Goal: Task Accomplishment & Management: Manage account settings

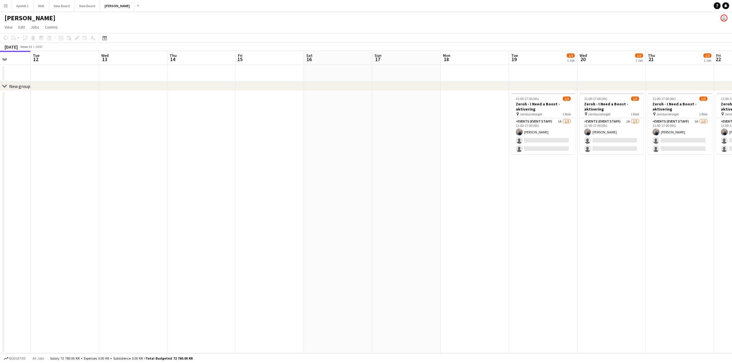
drag, startPoint x: 385, startPoint y: 241, endPoint x: 164, endPoint y: 258, distance: 221.2
click at [160, 261] on app-calendar-viewport "Sat 9 Sun 10 Mon 11 Tue 12 Wed 13 Thu 14 Fri 15 Sat 16 Sun 17 Mon 18 Tue 19 1/3…" at bounding box center [366, 202] width 732 height 303
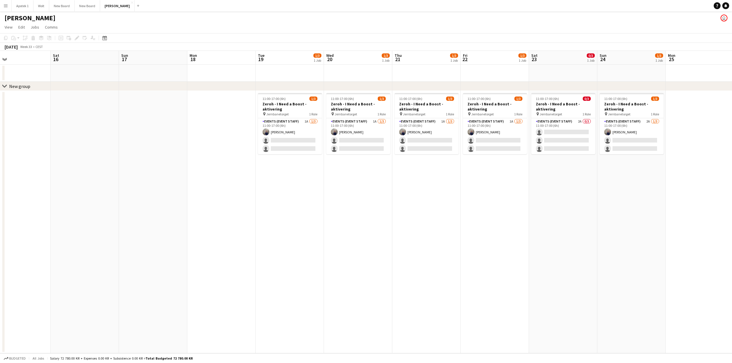
scroll to position [0, 227]
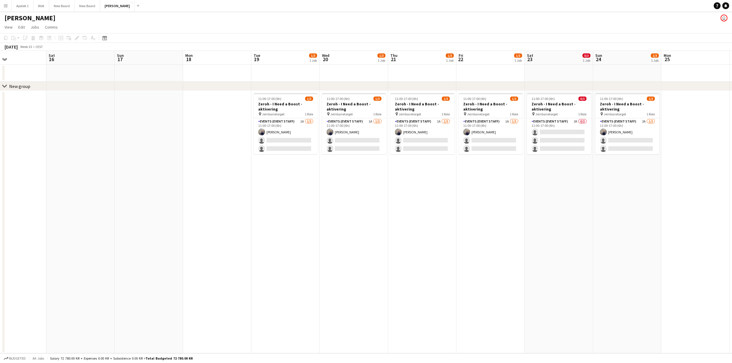
drag, startPoint x: 471, startPoint y: 251, endPoint x: 332, endPoint y: 267, distance: 139.8
click at [332, 267] on app-calendar-viewport "Tue 12 Wed 13 Thu 14 Fri 15 Sat 16 Sun 17 Mon 18 Tue 19 1/3 1 Job Wed 20 1/3 1 …" at bounding box center [366, 202] width 732 height 303
click at [16, 17] on h1 "[PERSON_NAME]" at bounding box center [30, 18] width 51 height 9
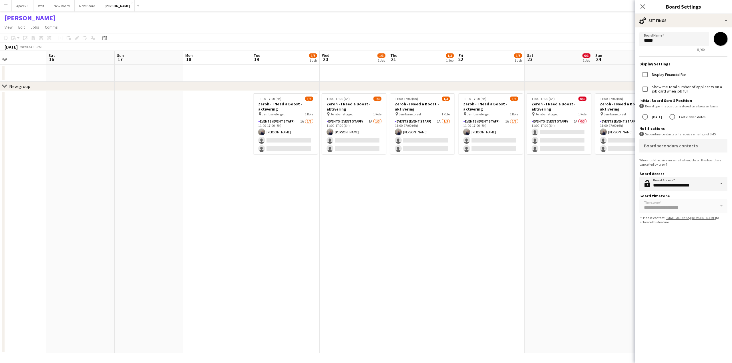
click at [16, 17] on h1 "[PERSON_NAME]" at bounding box center [30, 18] width 51 height 9
click at [131, 203] on app-date-cell at bounding box center [148, 222] width 68 height 263
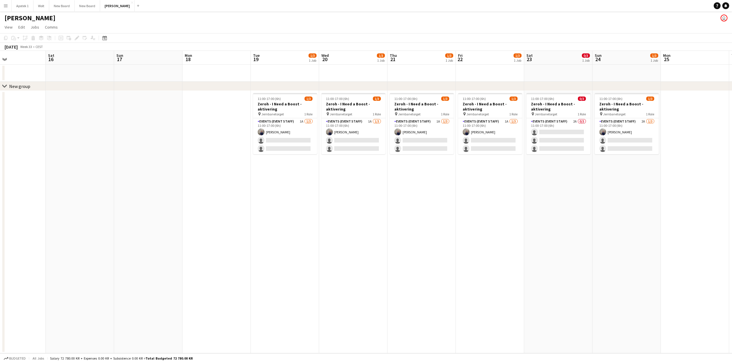
click at [722, 16] on app-user-avatar "user" at bounding box center [723, 18] width 7 height 7
click at [723, 18] on app-user-avatar "user" at bounding box center [723, 18] width 7 height 7
click at [5, 6] on app-icon "Menu" at bounding box center [5, 5] width 5 height 5
click at [99, 119] on app-date-cell at bounding box center [80, 222] width 68 height 263
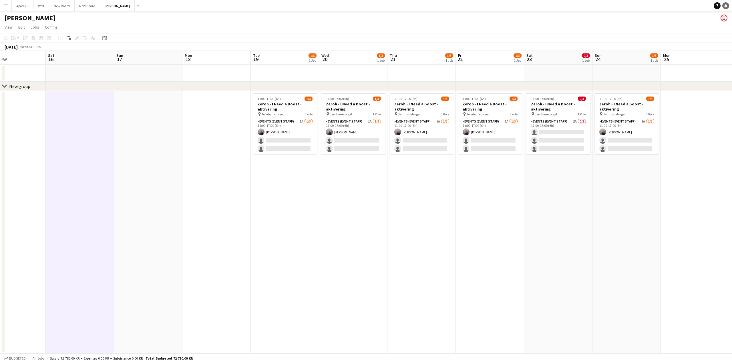
click at [727, 5] on icon "Notifications" at bounding box center [725, 5] width 3 height 3
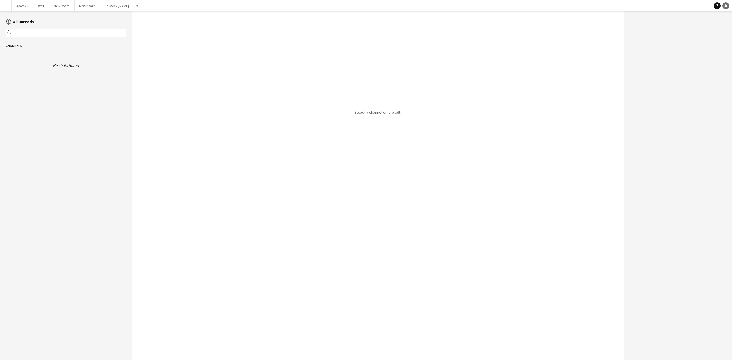
click at [726, 5] on icon "Notifications" at bounding box center [725, 5] width 3 height 3
click at [716, 6] on icon "Help" at bounding box center [716, 5] width 3 height 3
click at [697, 3] on app-navbar "Menu Boards Boards Boards All jobs Status Workforce Workforce My Workforce Recr…" at bounding box center [366, 5] width 732 height 11
click at [106, 6] on button "[PERSON_NAME] Close" at bounding box center [117, 5] width 34 height 11
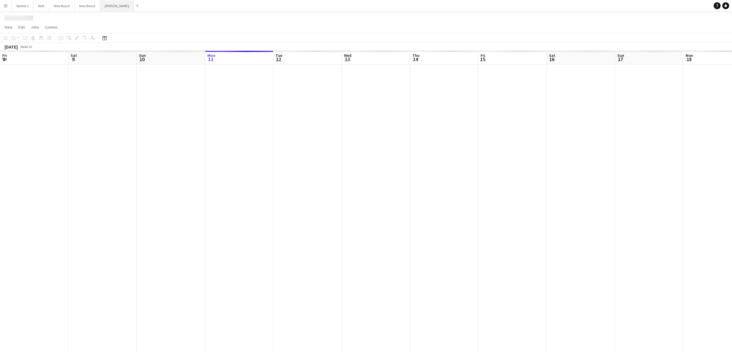
scroll to position [0, 137]
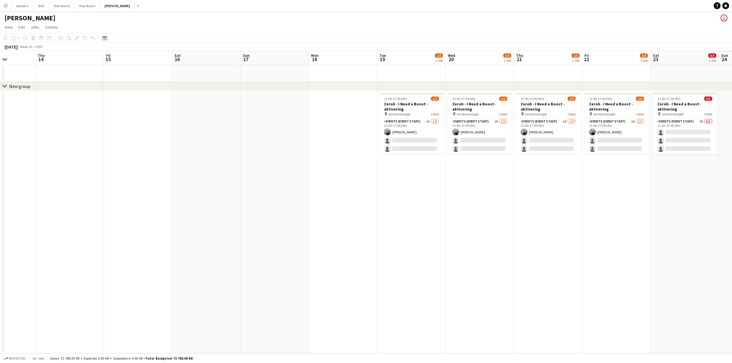
drag, startPoint x: 422, startPoint y: 276, endPoint x: 223, endPoint y: 270, distance: 199.0
click at [179, 276] on app-calendar-viewport "Sun 10 Mon 11 Tue 12 Wed 13 Thu 14 Fri 15 Sat 16 Sun 17 Mon 18 Tue 19 1/3 1 Job…" at bounding box center [366, 202] width 732 height 303
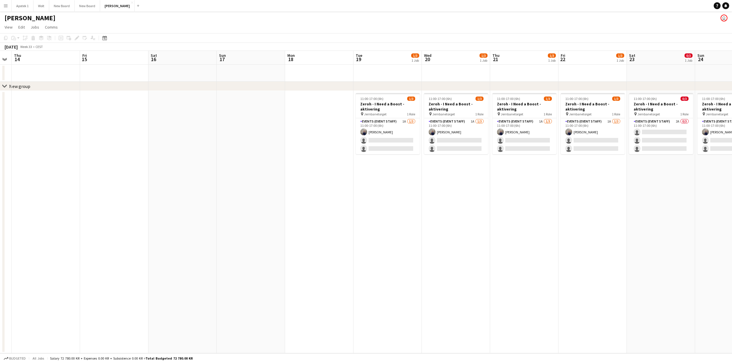
drag, startPoint x: 353, startPoint y: 271, endPoint x: 222, endPoint y: 270, distance: 130.6
click at [222, 270] on app-calendar-viewport "Mon 11 Tue 12 Wed 13 Thu 14 Fri 15 Sat 16 Sun 17 Mon 18 Tue 19 1/3 1 Job Wed 20…" at bounding box center [366, 202] width 732 height 303
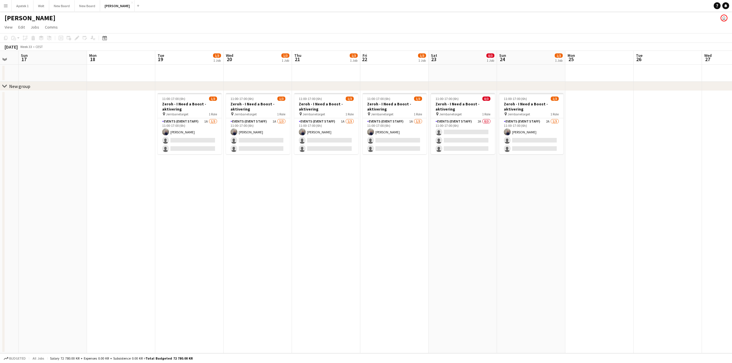
scroll to position [0, 188]
drag, startPoint x: 331, startPoint y: 268, endPoint x: 307, endPoint y: 268, distance: 24.0
click at [307, 268] on app-calendar-viewport "Thu 14 Fri 15 Sat 16 Sun 17 Mon 18 Tue 19 1/3 1 Job Wed 20 1/3 1 Job Thu 21 1/3…" at bounding box center [366, 202] width 732 height 303
click at [467, 121] on app-card-role "Events (Event Staff) 2A 0/3 11:00-17:00 (6h) single-neutral-actions single-neut…" at bounding box center [461, 136] width 64 height 36
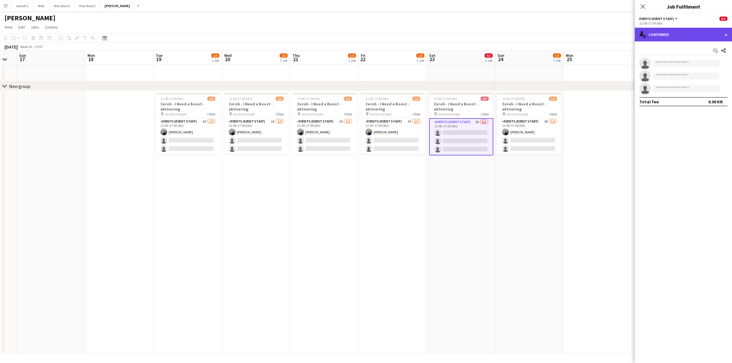
click at [726, 35] on div "single-neutral-actions-check-2 Confirmed" at bounding box center [682, 35] width 97 height 14
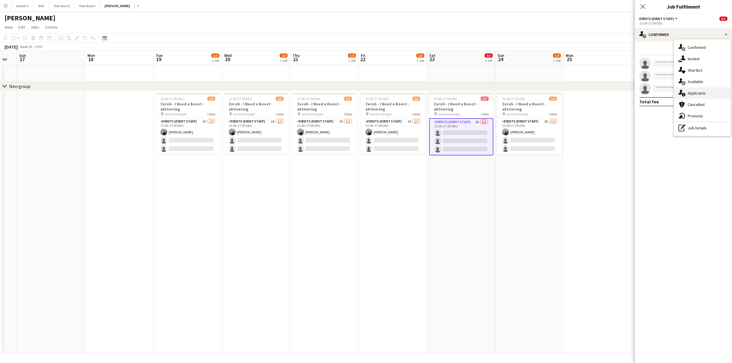
click at [696, 90] on div "single-neutral-actions-information Applicants" at bounding box center [702, 92] width 57 height 11
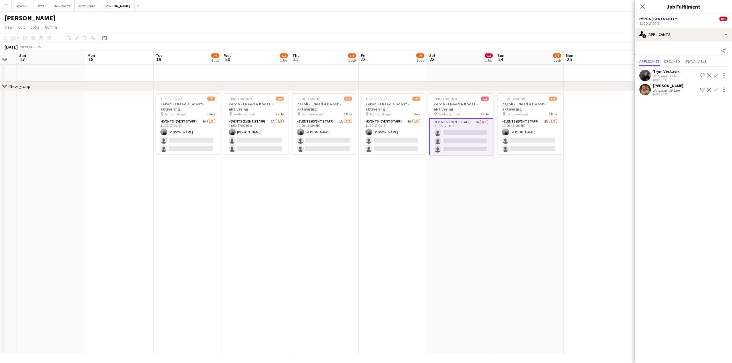
click at [645, 74] on app-user-avatar at bounding box center [644, 75] width 11 height 11
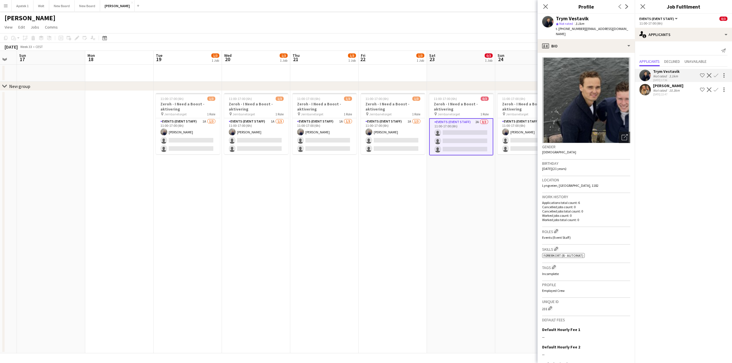
click at [645, 74] on app-user-avatar at bounding box center [644, 75] width 11 height 11
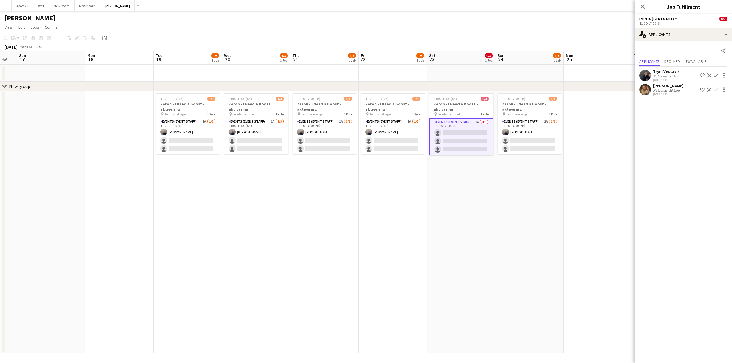
click at [715, 75] on app-icon "Confirm" at bounding box center [715, 75] width 5 height 5
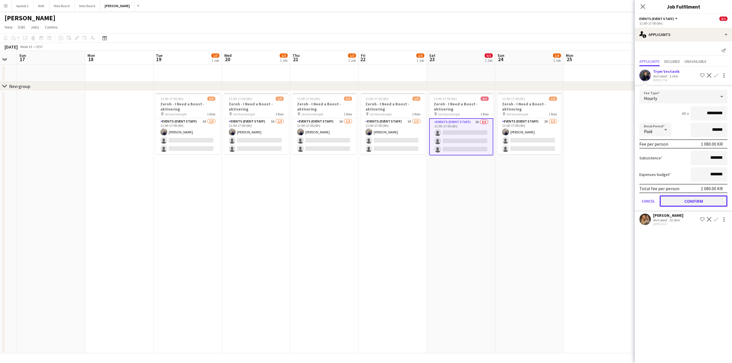
click at [689, 199] on button "Confirm" at bounding box center [693, 200] width 68 height 11
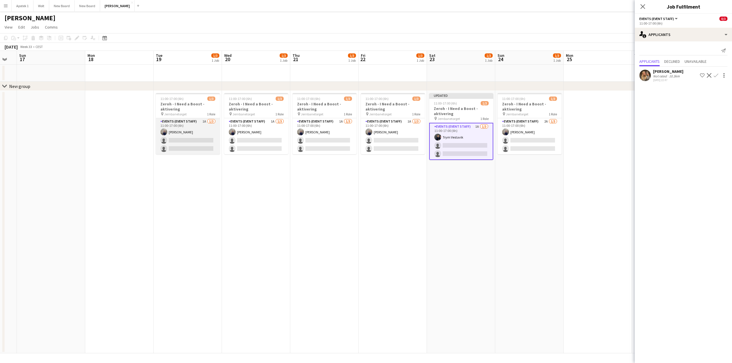
click at [197, 122] on app-card-role "Events (Event Staff) 1A [DATE] 11:00-17:00 (6h) [PERSON_NAME] single-neutral-ac…" at bounding box center [188, 136] width 64 height 36
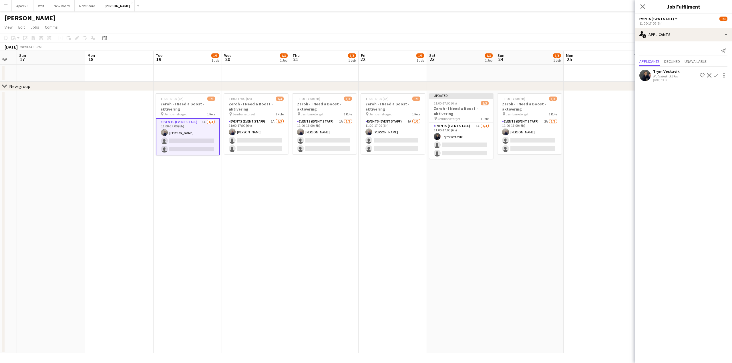
click at [716, 73] on app-icon "Confirm" at bounding box center [715, 75] width 5 height 5
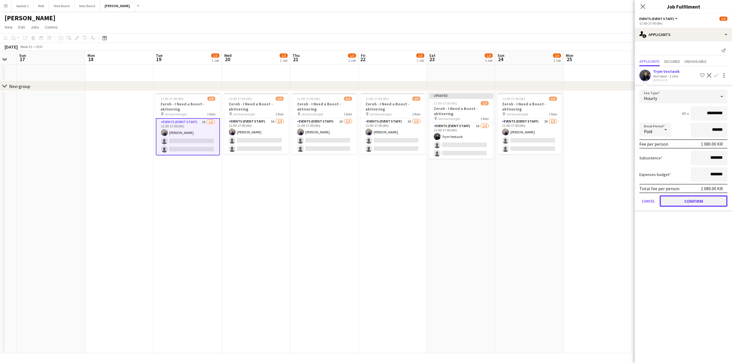
click at [698, 201] on button "Confirm" at bounding box center [693, 200] width 68 height 11
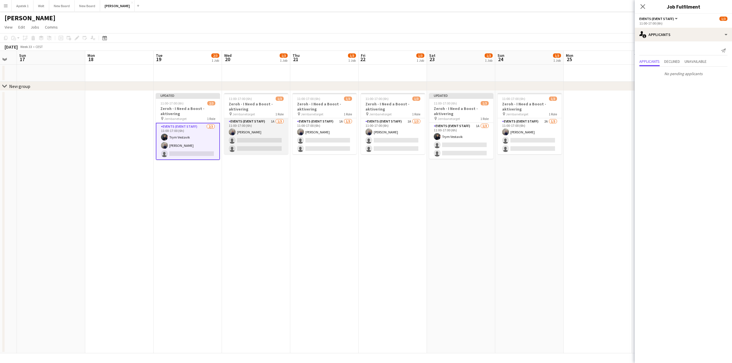
click at [269, 131] on app-card-role "Events (Event Staff) 1A [DATE] 11:00-17:00 (6h) [PERSON_NAME] single-neutral-ac…" at bounding box center [256, 136] width 64 height 36
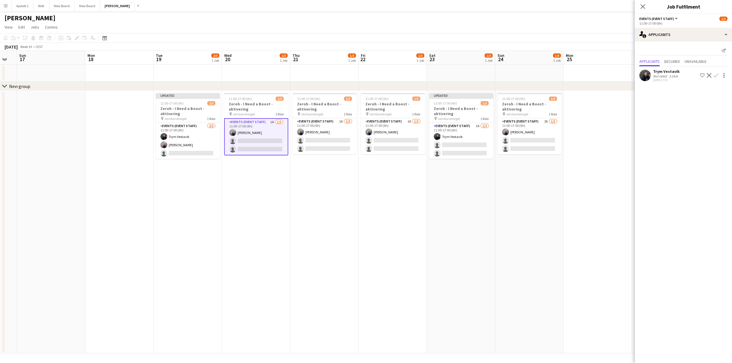
click at [715, 76] on app-icon "Confirm" at bounding box center [715, 75] width 5 height 5
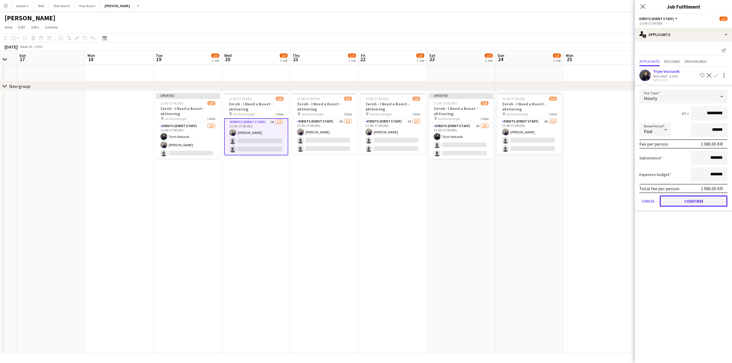
click at [692, 201] on button "Confirm" at bounding box center [693, 200] width 68 height 11
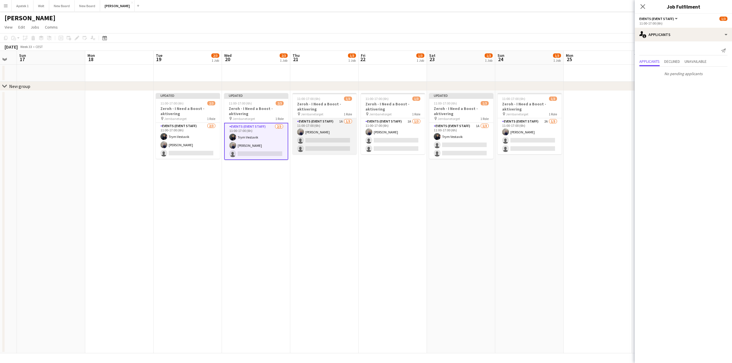
click at [339, 131] on app-card-role "Events (Event Staff) 1A [DATE] 11:00-17:00 (6h) [PERSON_NAME] single-neutral-ac…" at bounding box center [324, 136] width 64 height 36
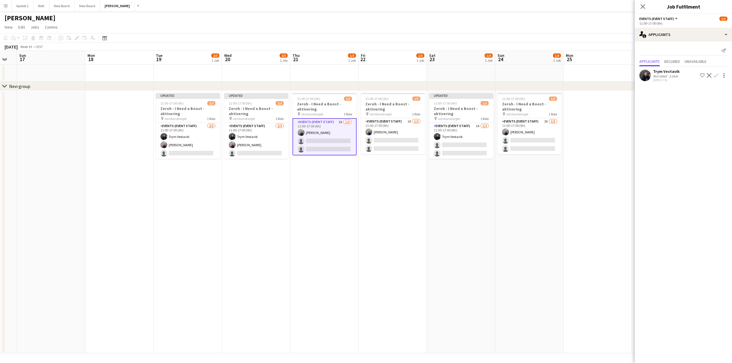
click at [715, 74] on app-icon "Confirm" at bounding box center [715, 75] width 5 height 5
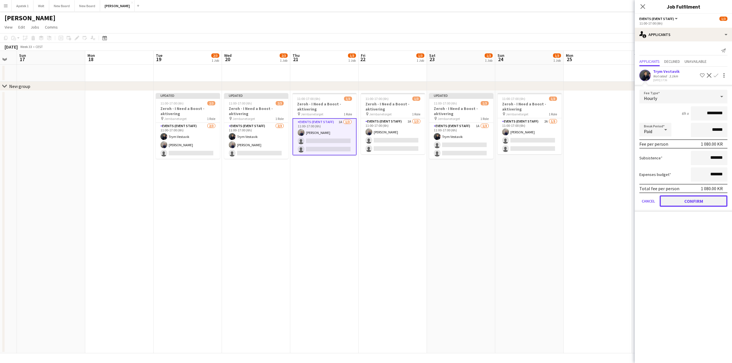
click at [691, 201] on button "Confirm" at bounding box center [693, 200] width 68 height 11
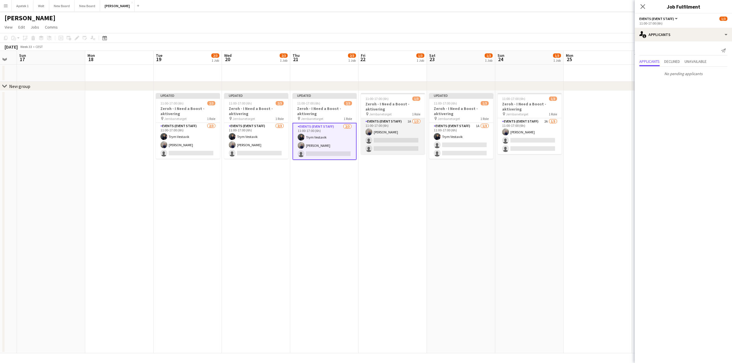
click at [407, 131] on app-card-role "Events (Event Staff) 1A [DATE] 11:00-17:00 (6h) [PERSON_NAME] single-neutral-ac…" at bounding box center [393, 136] width 64 height 36
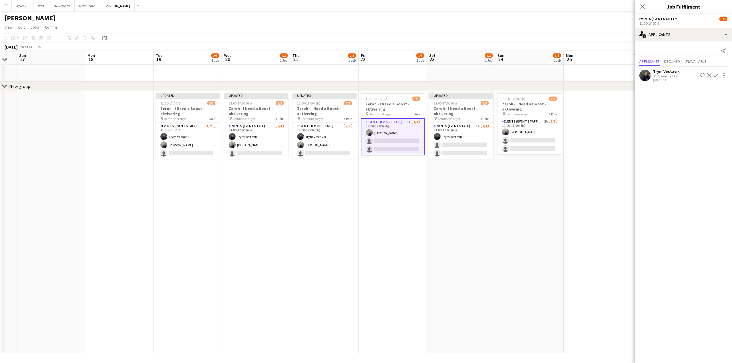
click at [716, 75] on app-icon "Confirm" at bounding box center [715, 75] width 5 height 5
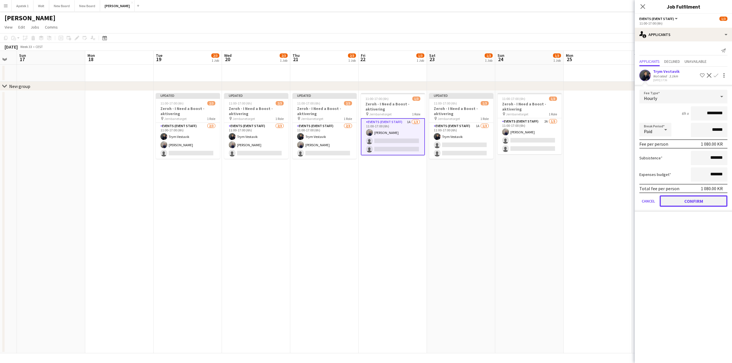
click at [686, 203] on button "Confirm" at bounding box center [693, 200] width 68 height 11
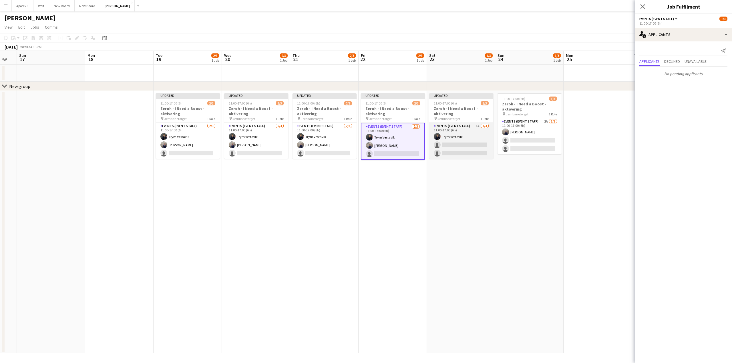
click at [475, 134] on app-card-role "Events (Event Staff) 1A [DATE] 11:00-17:00 (6h) Trym Vestavik single-neutral-ac…" at bounding box center [461, 141] width 64 height 36
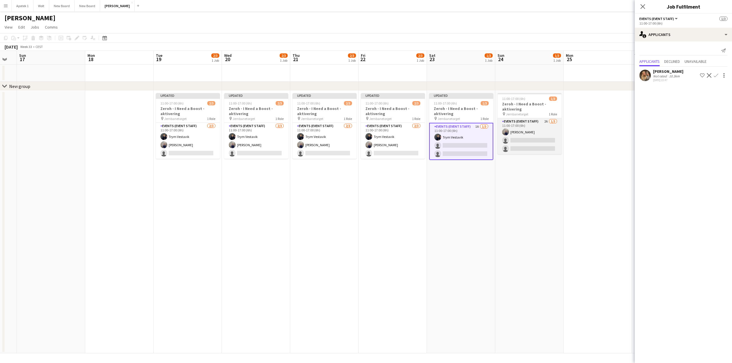
click at [539, 131] on app-card-role "Events (Event Staff) 2A [DATE] 11:00-17:00 (6h) [PERSON_NAME] single-neutral-ac…" at bounding box center [529, 136] width 64 height 36
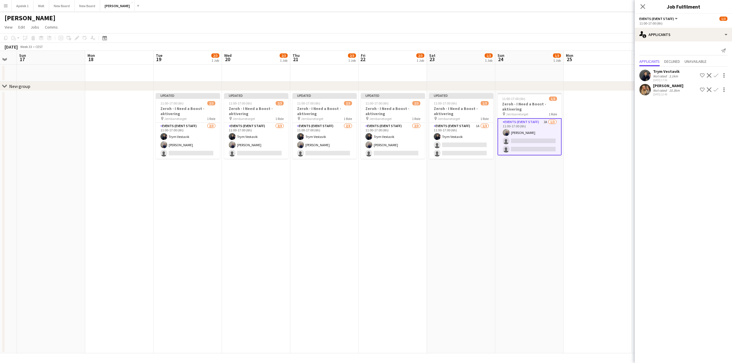
click at [716, 75] on app-icon "Confirm" at bounding box center [715, 75] width 5 height 5
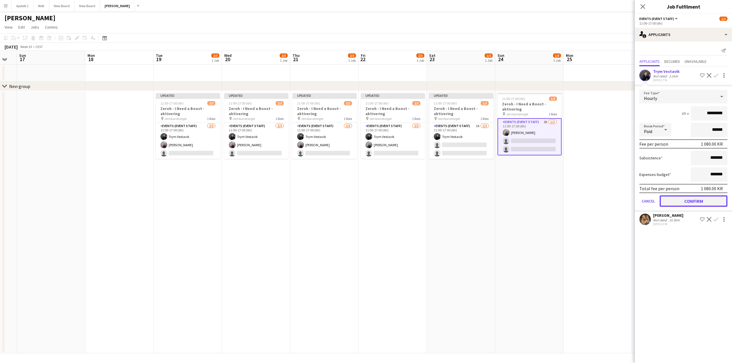
click at [702, 201] on button "Confirm" at bounding box center [693, 200] width 68 height 11
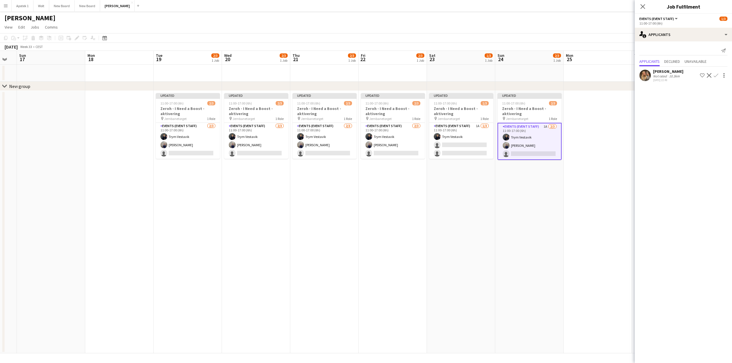
click at [607, 145] on app-date-cell at bounding box center [597, 222] width 68 height 263
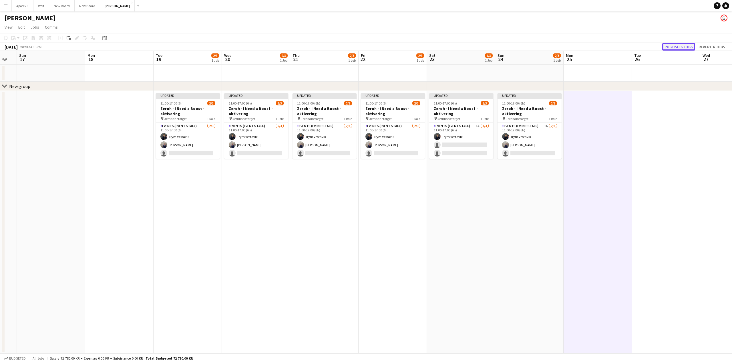
click at [685, 46] on button "Publish 6 jobs" at bounding box center [678, 46] width 33 height 7
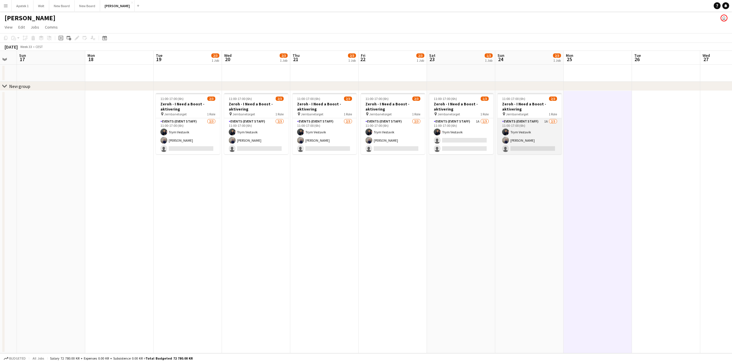
click at [549, 133] on app-card-role "Events (Event Staff) 1A [DATE] 11:00-17:00 (6h) Trym Vestavik [PERSON_NAME] sin…" at bounding box center [529, 136] width 64 height 36
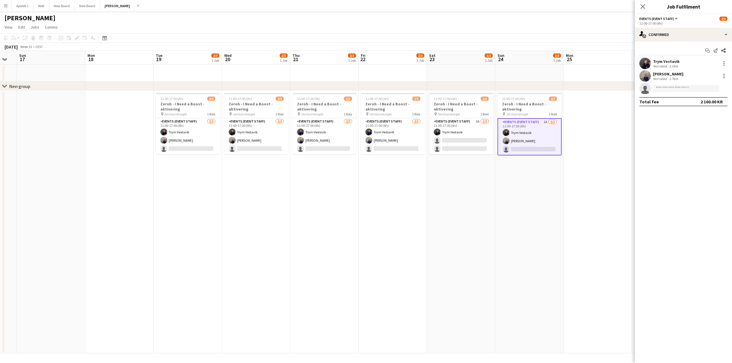
click at [541, 137] on app-card-role "Events (Event Staff) 1A [DATE] 11:00-17:00 (6h) Trym Vestavik [PERSON_NAME] sin…" at bounding box center [529, 136] width 64 height 37
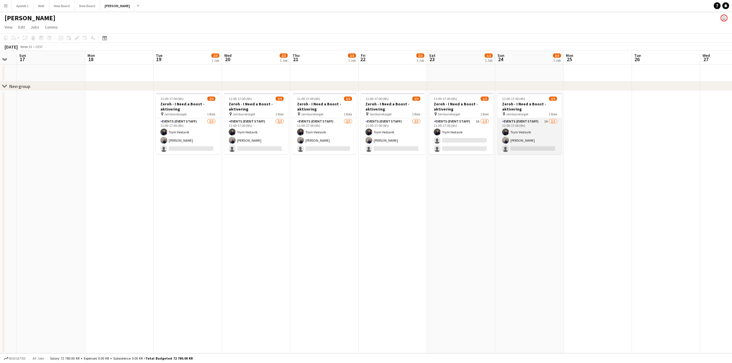
click at [549, 129] on app-card-role "Events (Event Staff) 1A [DATE] 11:00-17:00 (6h) Trym Vestavik [PERSON_NAME] sin…" at bounding box center [529, 136] width 64 height 36
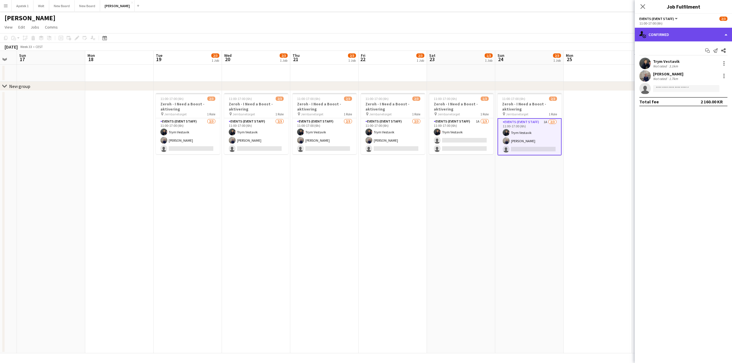
click at [728, 33] on div "single-neutral-actions-check-2 Confirmed" at bounding box center [682, 35] width 97 height 14
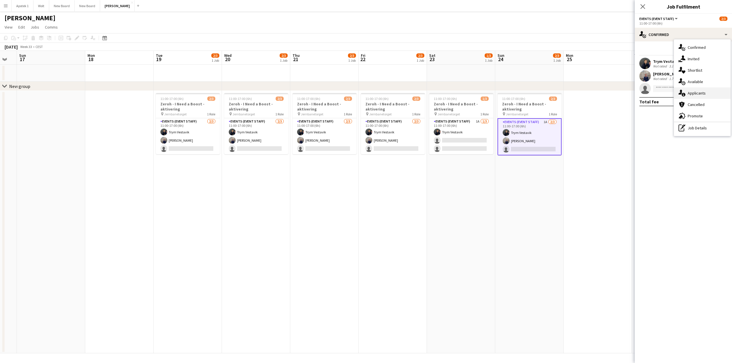
click at [698, 95] on div "single-neutral-actions-information Applicants" at bounding box center [702, 92] width 57 height 11
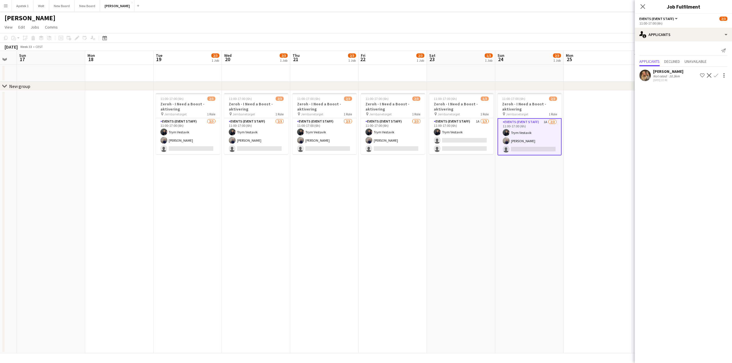
click at [716, 74] on app-icon "Confirm" at bounding box center [715, 75] width 5 height 5
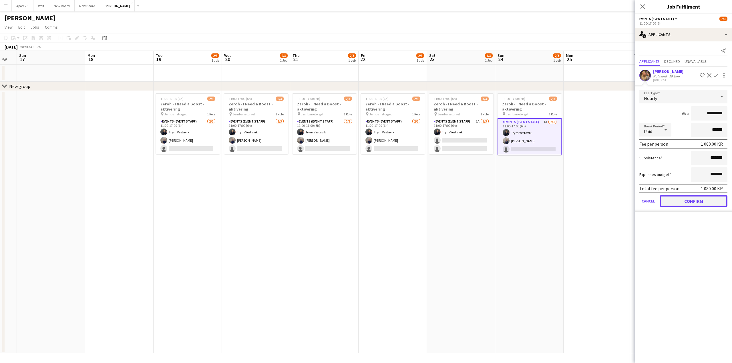
click at [699, 199] on button "Confirm" at bounding box center [693, 200] width 68 height 11
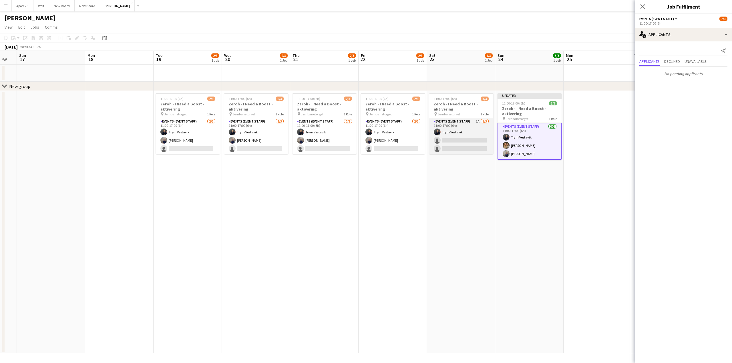
click at [481, 127] on app-card-role "Events (Event Staff) 1A [DATE] 11:00-17:00 (6h) Trym Vestavik single-neutral-ac…" at bounding box center [461, 136] width 64 height 36
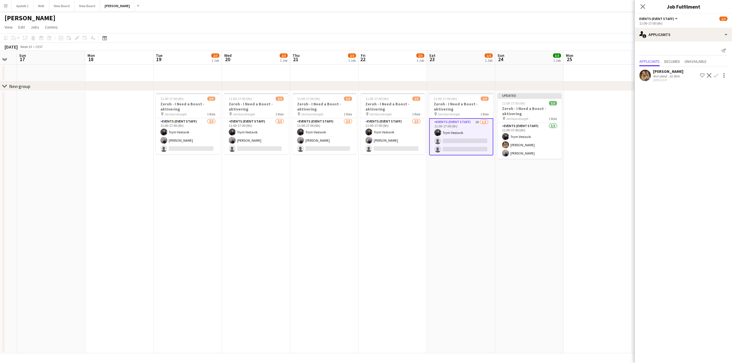
click at [716, 73] on app-icon "Confirm" at bounding box center [715, 75] width 5 height 5
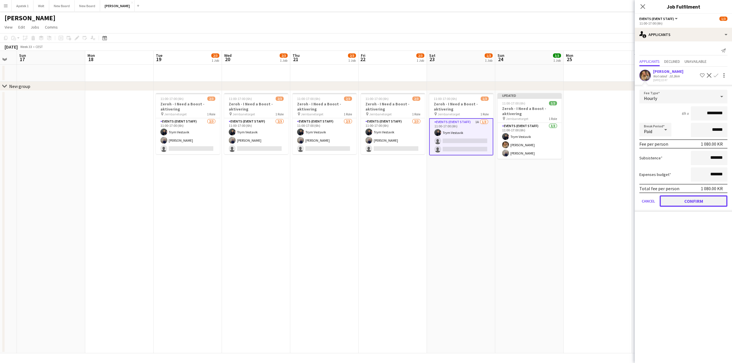
click at [692, 201] on button "Confirm" at bounding box center [693, 200] width 68 height 11
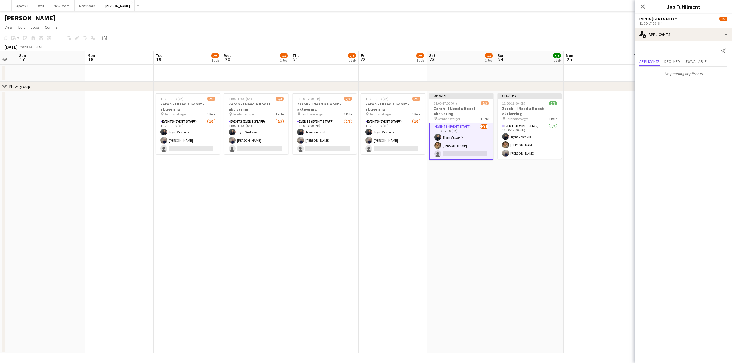
click at [597, 125] on app-date-cell at bounding box center [597, 222] width 68 height 263
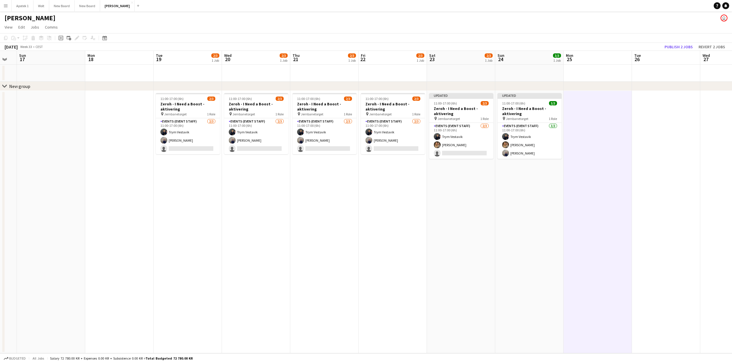
click at [594, 105] on app-date-cell at bounding box center [597, 222] width 68 height 263
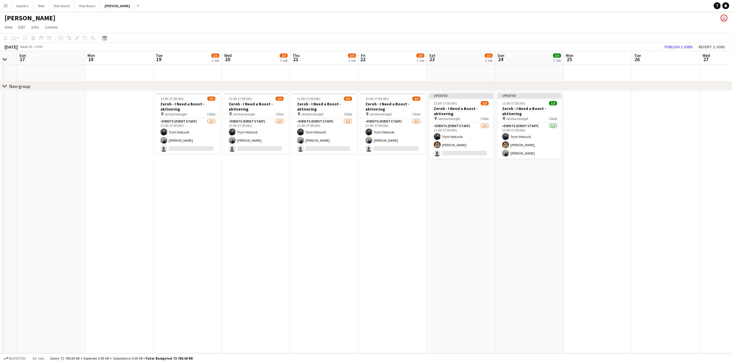
scroll to position [0, 189]
click at [594, 105] on app-date-cell at bounding box center [597, 222] width 68 height 263
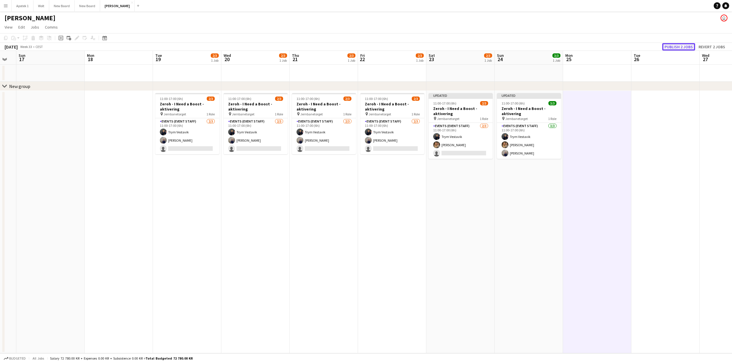
click at [676, 46] on button "Publish 2 jobs" at bounding box center [678, 46] width 33 height 7
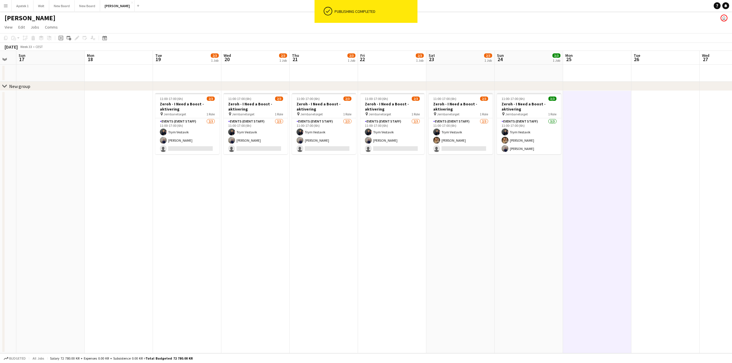
click at [590, 212] on app-date-cell at bounding box center [597, 222] width 68 height 263
